Goal: Information Seeking & Learning: Find specific page/section

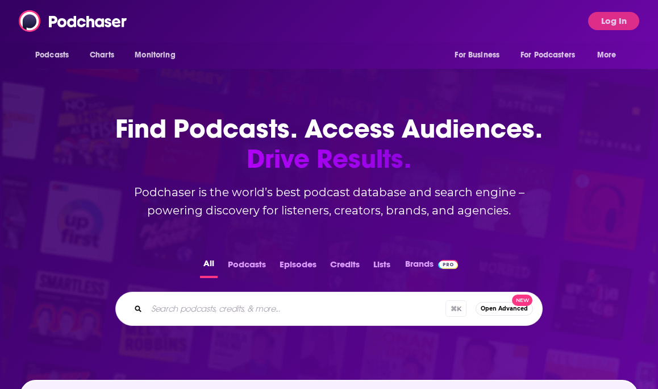
click at [255, 309] on input "Search podcasts, credits, & more..." at bounding box center [296, 309] width 299 height 18
click at [618, 20] on button "Log In" at bounding box center [613, 21] width 51 height 18
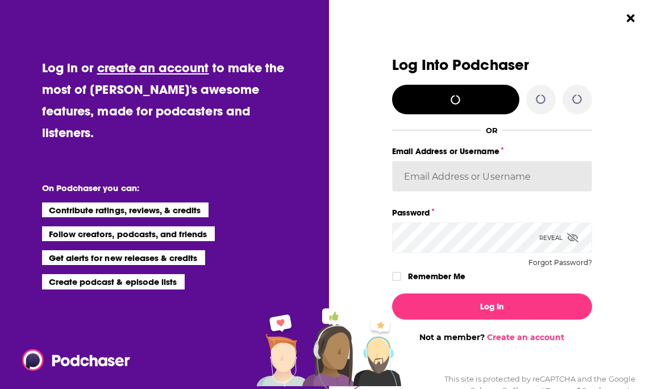
type input "[EMAIL_ADDRESS][DOMAIN_NAME]"
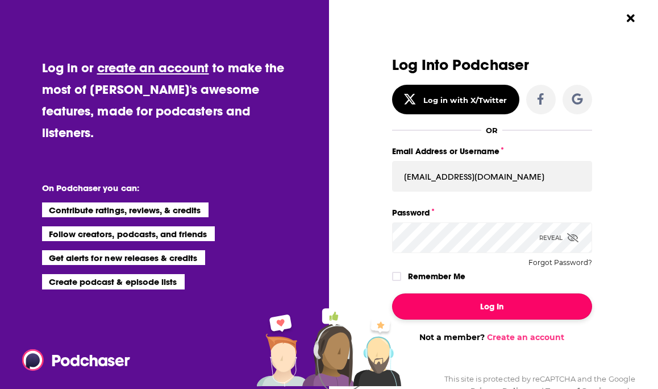
click at [480, 301] on button "Log In" at bounding box center [492, 306] width 200 height 26
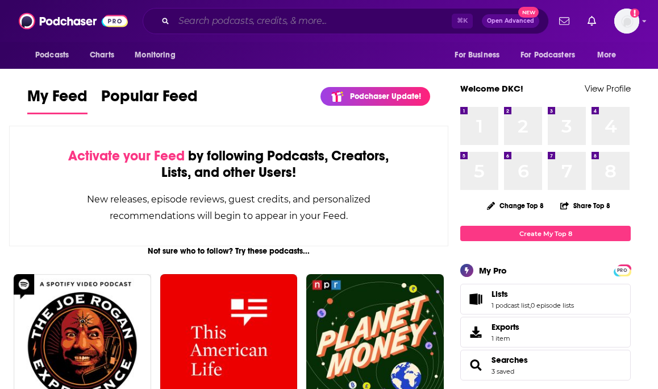
click at [271, 26] on input "Search podcasts, credits, & more..." at bounding box center [313, 21] width 278 height 18
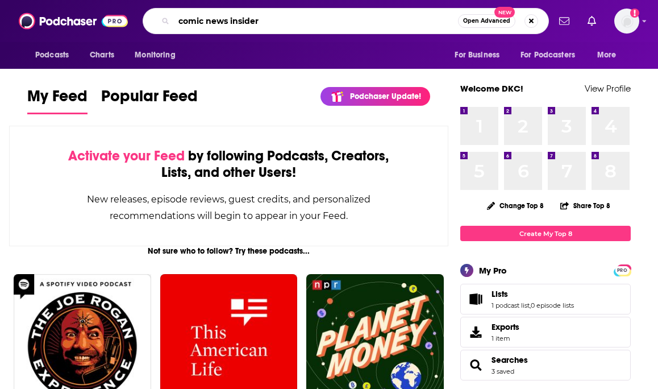
type input "comic news insider"
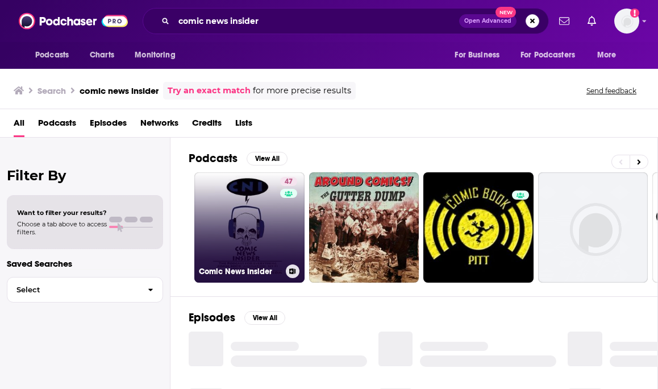
click at [264, 220] on link "47 Comic News Insider" at bounding box center [249, 227] width 110 height 110
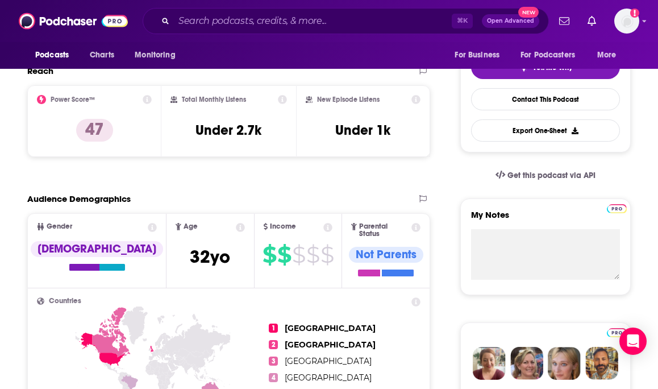
scroll to position [181, 0]
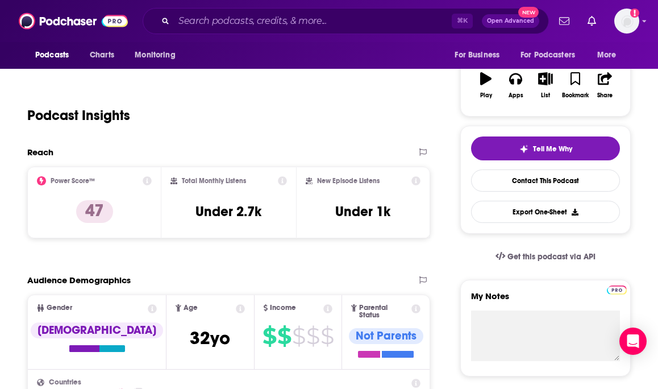
click at [150, 179] on icon at bounding box center [147, 180] width 9 height 9
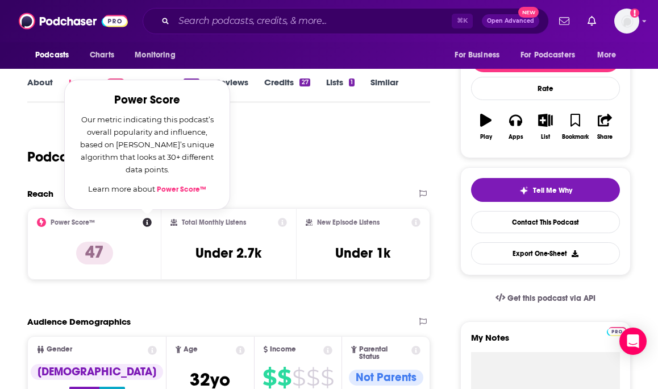
scroll to position [135, 0]
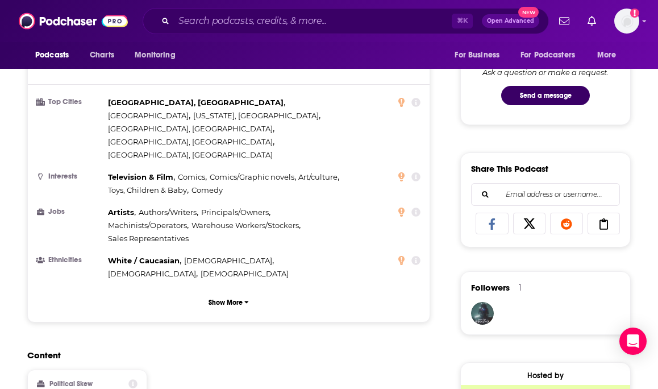
scroll to position [602, 0]
